Goal: Navigation & Orientation: Find specific page/section

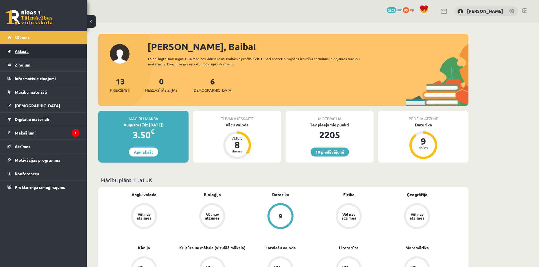
click at [22, 50] on span "Aktuāli" at bounding box center [22, 51] width 14 height 5
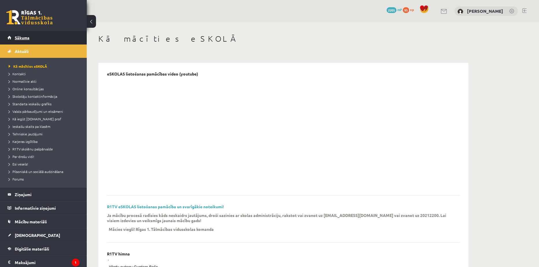
click at [20, 37] on span "Sākums" at bounding box center [22, 37] width 15 height 5
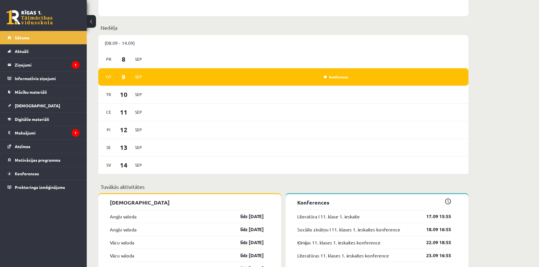
scroll to position [337, 0]
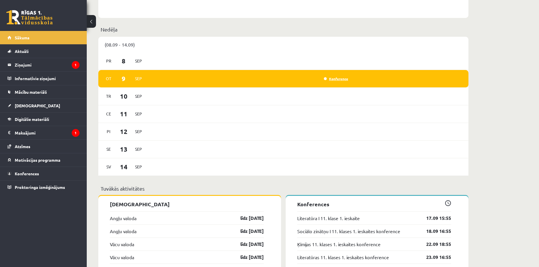
click at [332, 76] on link "Konference" at bounding box center [336, 78] width 24 height 5
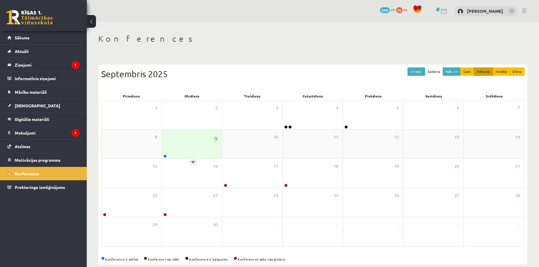
click at [192, 153] on div "9" at bounding box center [192, 144] width 60 height 29
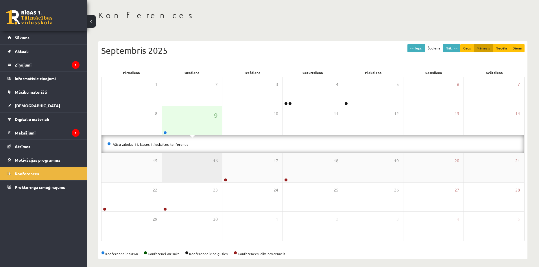
scroll to position [25, 0]
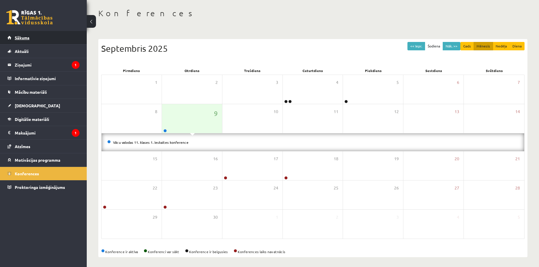
click at [21, 41] on link "Sākums" at bounding box center [44, 37] width 72 height 13
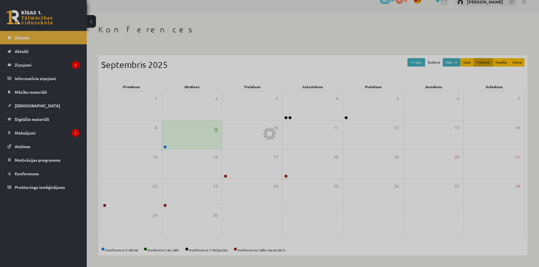
scroll to position [8, 0]
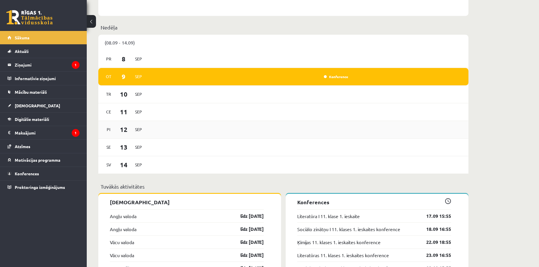
scroll to position [337, 0]
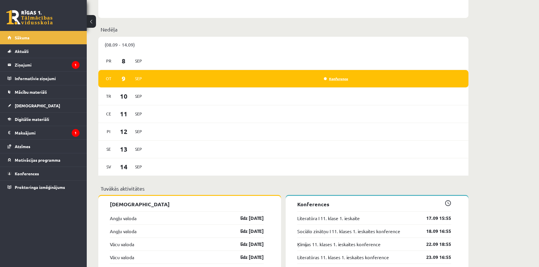
click at [329, 76] on link "Konference" at bounding box center [336, 78] width 24 height 5
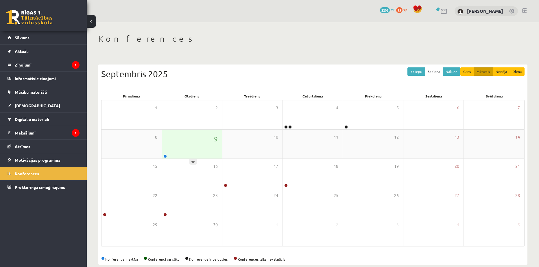
click at [194, 154] on div "9" at bounding box center [192, 144] width 60 height 29
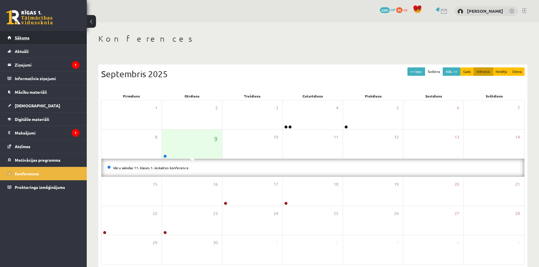
click at [23, 39] on span "Sākums" at bounding box center [22, 37] width 15 height 5
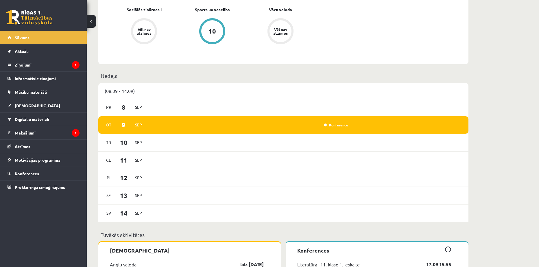
scroll to position [289, 0]
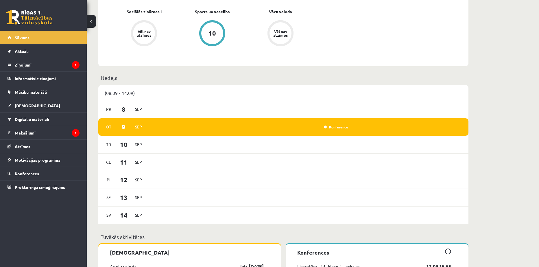
click at [335, 124] on div "Konference" at bounding box center [249, 127] width 201 height 6
click at [335, 125] on link "Konference" at bounding box center [336, 127] width 24 height 5
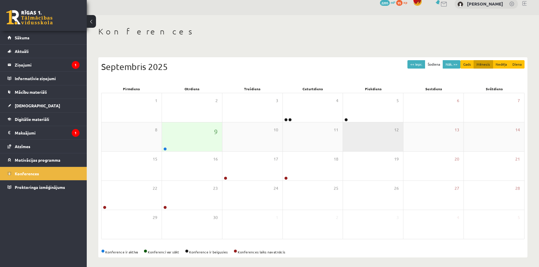
scroll to position [8, 0]
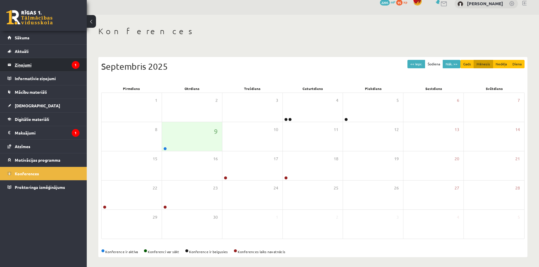
click at [18, 67] on legend "Ziņojumi 1" at bounding box center [47, 64] width 65 height 13
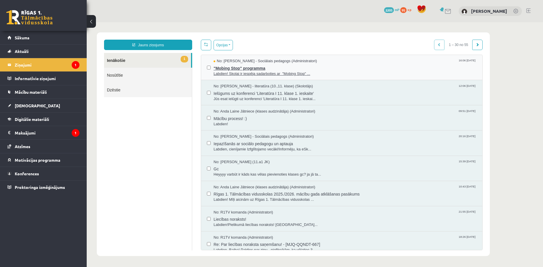
click at [234, 67] on span ""Mobing Stop" programma" at bounding box center [345, 67] width 263 height 7
